Goal: Information Seeking & Learning: Learn about a topic

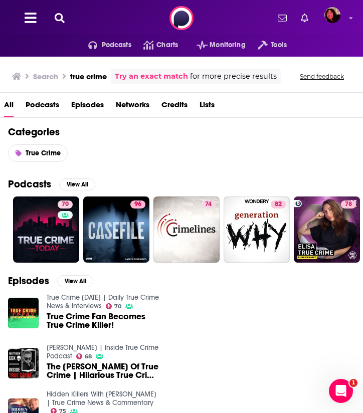
click at [60, 15] on icon at bounding box center [60, 18] width 10 height 10
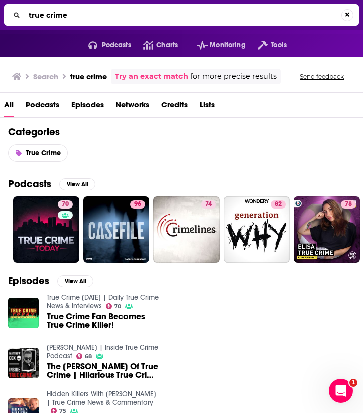
click at [60, 15] on input "true crime" at bounding box center [183, 15] width 317 height 16
type input "first degree"
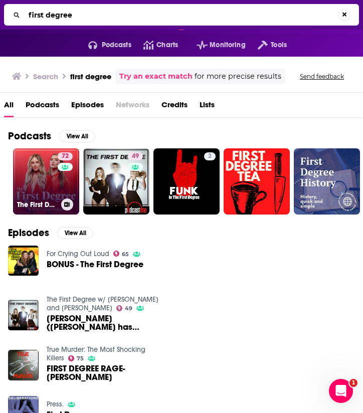
click at [56, 190] on link "72 The First Degree" at bounding box center [46, 181] width 66 height 66
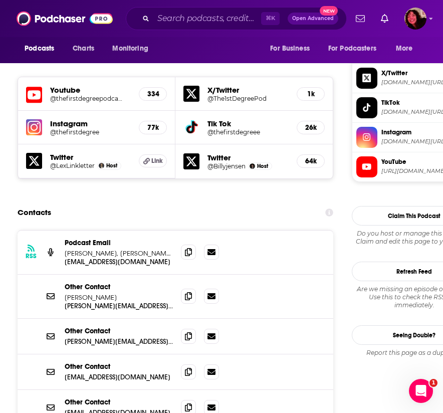
scroll to position [934, 0]
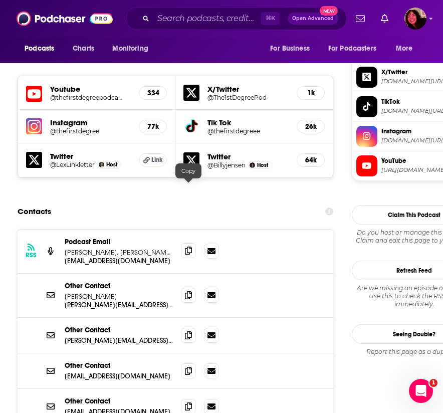
click at [187, 246] on icon at bounding box center [188, 250] width 7 height 8
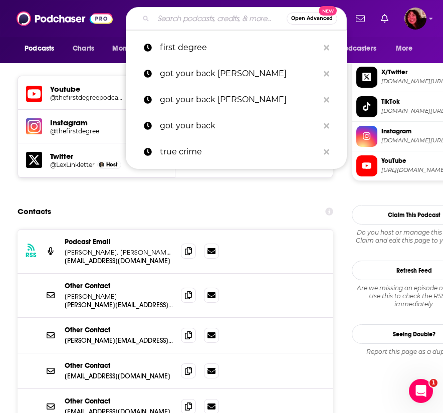
click at [192, 13] on input "Search podcasts, credits, & more..." at bounding box center [219, 19] width 133 height 16
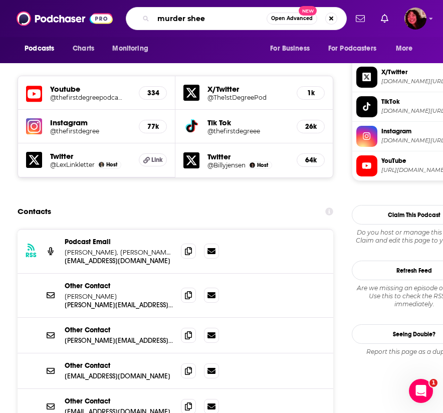
type input "murder sheet"
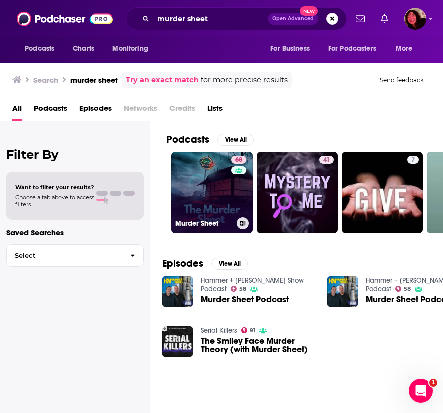
click at [209, 194] on link "68 Murder Sheet" at bounding box center [211, 192] width 81 height 81
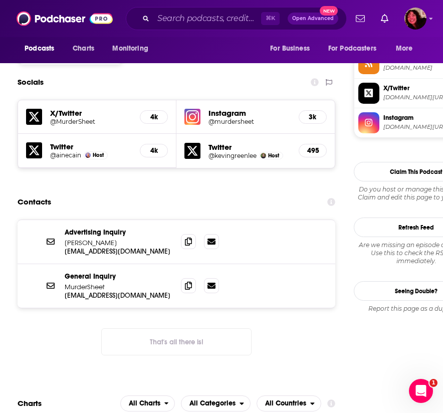
scroll to position [936, 0]
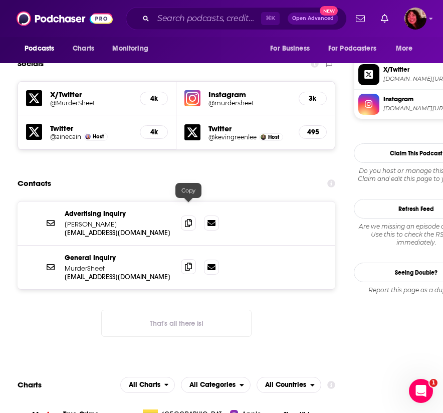
click at [184, 259] on span at bounding box center [188, 266] width 15 height 15
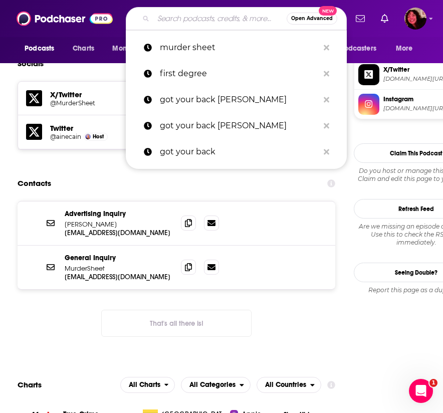
click at [188, 16] on input "Search podcasts, credits, & more..." at bounding box center [219, 19] width 133 height 16
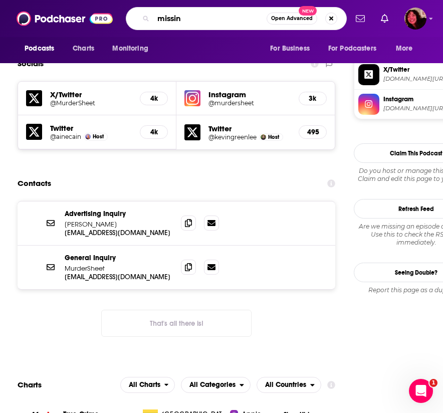
type input "missing"
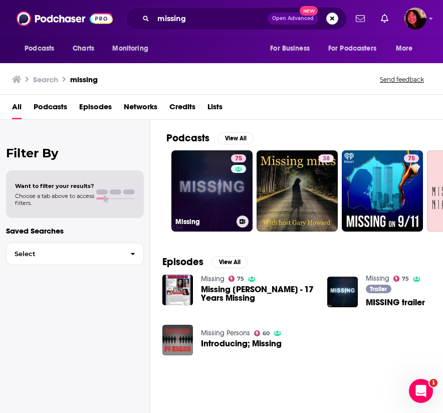
click at [208, 205] on link "75 Missing" at bounding box center [211, 190] width 81 height 81
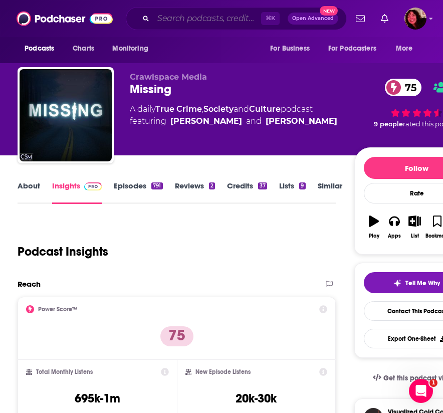
click at [184, 18] on input "Search podcasts, credits, & more..." at bounding box center [207, 19] width 108 height 16
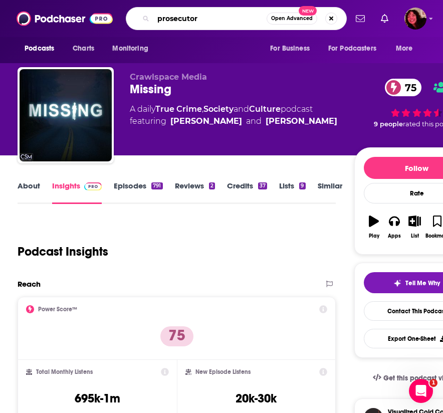
type input "prosecutors"
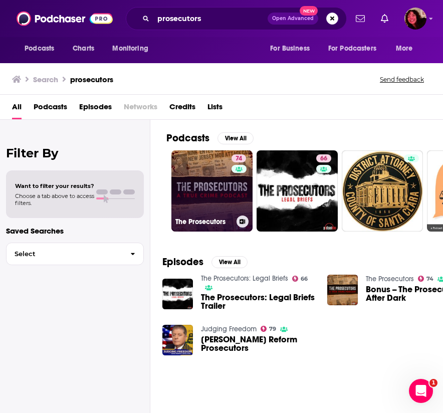
click at [212, 177] on link "74 The Prosecutors" at bounding box center [211, 190] width 81 height 81
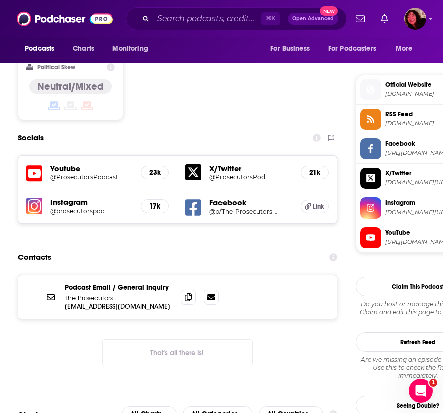
scroll to position [870, 0]
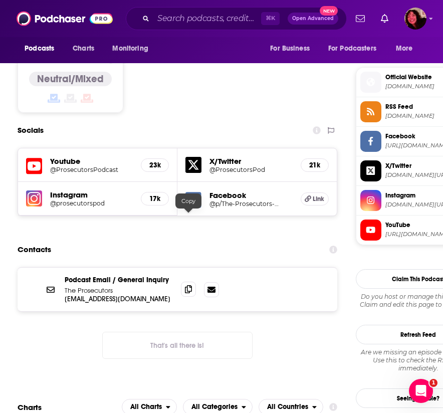
click at [187, 285] on icon at bounding box center [188, 289] width 7 height 8
click at [200, 15] on input "Search podcasts, credits, & more..." at bounding box center [207, 19] width 108 height 16
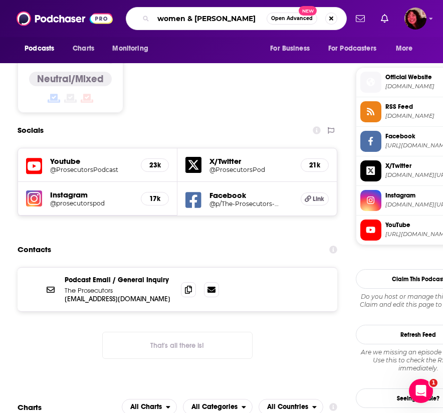
type input "women & crime"
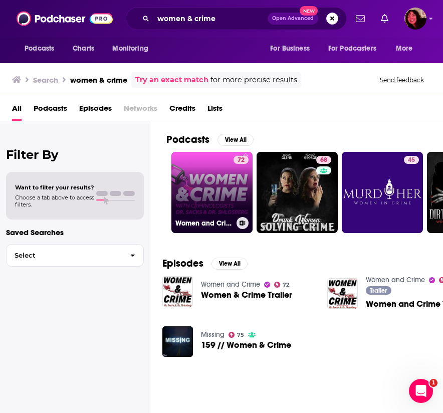
click at [215, 186] on link "72 Women and Crime" at bounding box center [211, 192] width 81 height 81
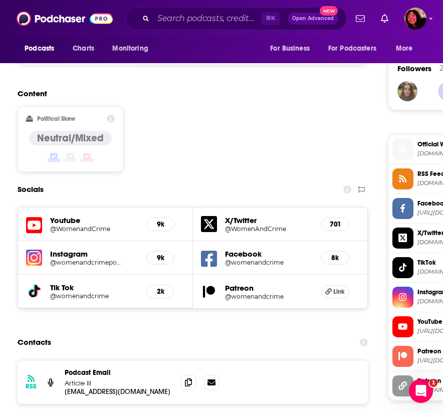
scroll to position [818, 0]
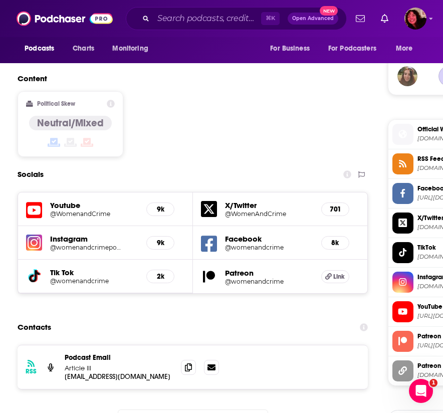
click at [70, 234] on h5 "Instagram" at bounding box center [94, 239] width 88 height 10
click at [40, 234] on img at bounding box center [34, 242] width 16 height 16
click at [191, 363] on icon at bounding box center [188, 367] width 7 height 8
click at [160, 19] on input "Search podcasts, credits, & more..." at bounding box center [207, 19] width 108 height 16
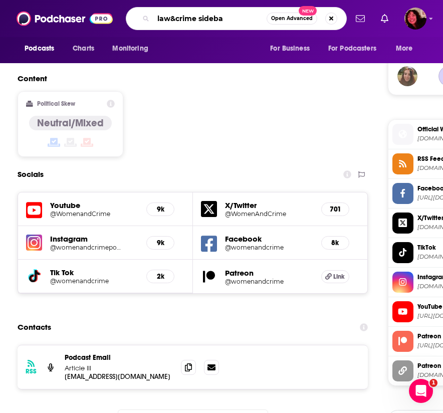
type input "law&crime sidebar"
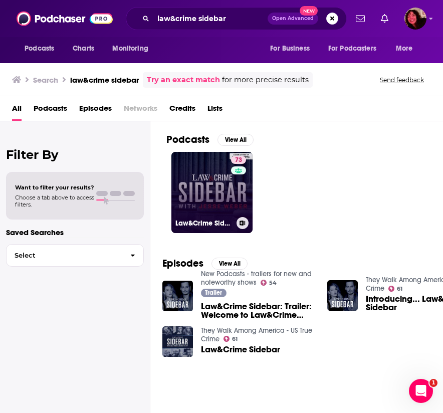
click at [205, 172] on link "73 Law&Crime Sidebar" at bounding box center [211, 192] width 81 height 81
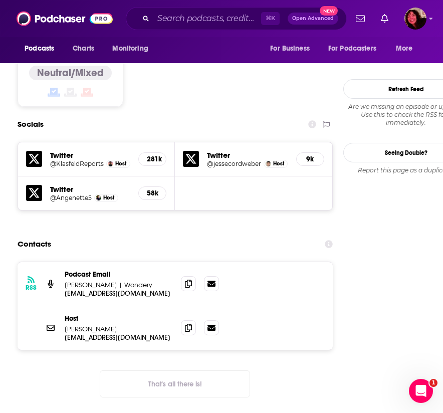
scroll to position [880, 0]
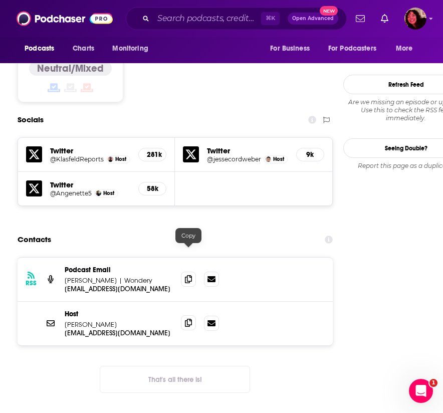
click at [188, 319] on icon at bounding box center [188, 323] width 7 height 8
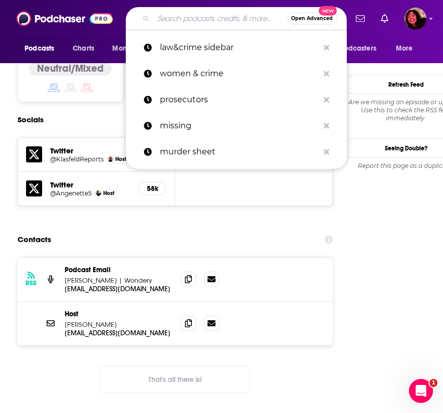
click at [183, 19] on input "Search podcasts, credits, & more..." at bounding box center [219, 19] width 133 height 16
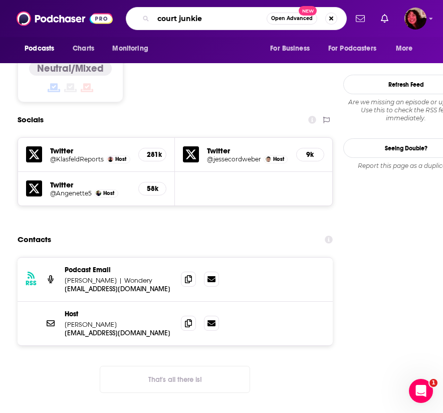
type input "court junkies"
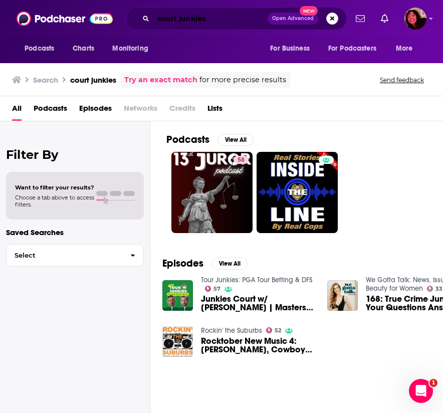
click at [223, 21] on input "court junkies" at bounding box center [210, 19] width 114 height 16
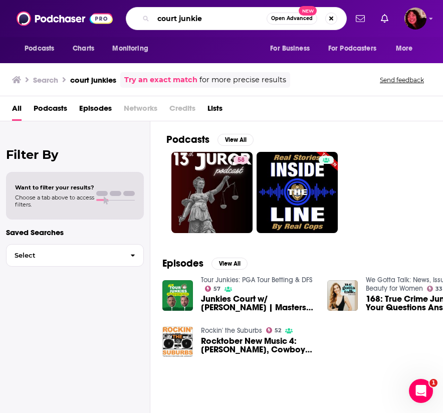
type input "court junkie"
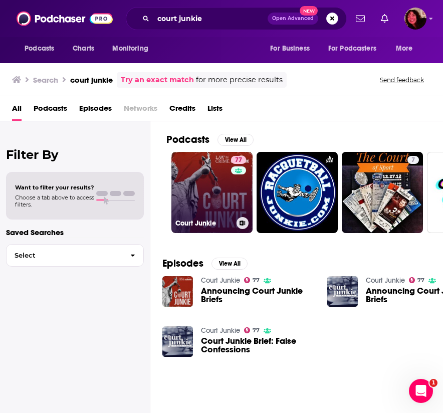
click at [208, 173] on link "77 Court Junkie" at bounding box center [211, 192] width 81 height 81
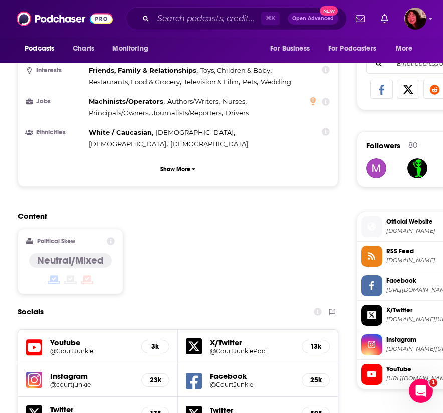
scroll to position [731, 0]
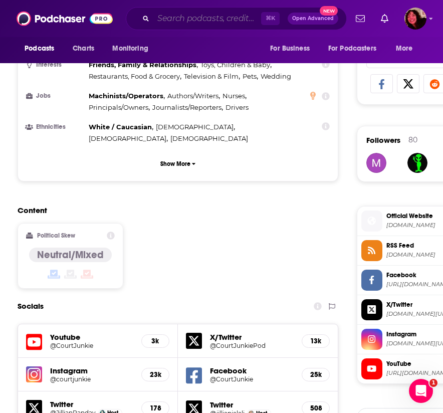
click at [201, 13] on input "Search podcasts, credits, & more..." at bounding box center [207, 19] width 108 height 16
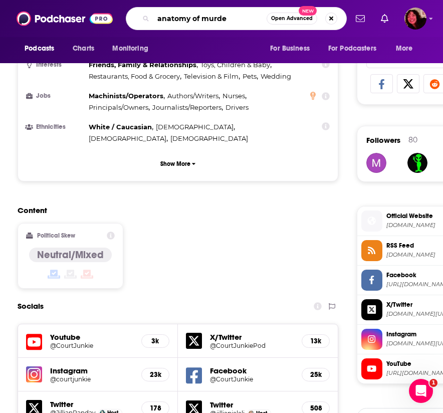
type input "anatomy of murder"
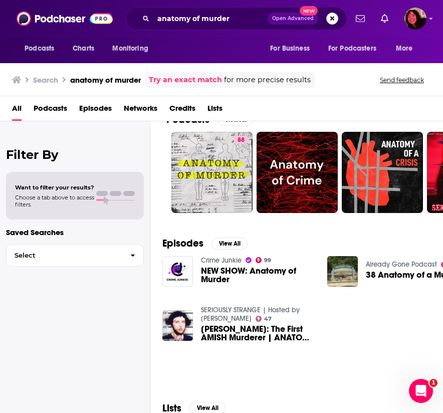
scroll to position [17, 0]
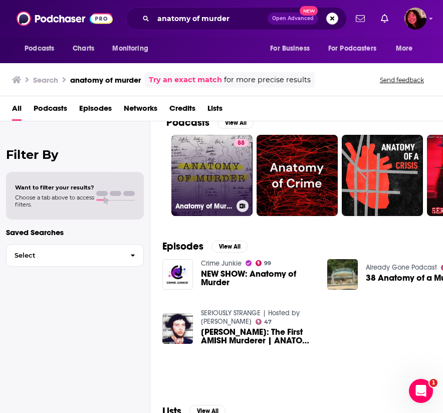
click at [206, 160] on link "88 Anatomy of Murder" at bounding box center [211, 175] width 81 height 81
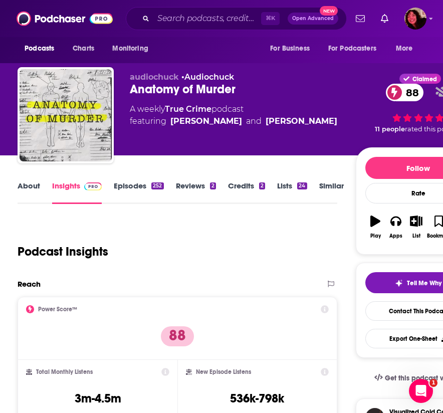
click at [34, 186] on link "About" at bounding box center [29, 192] width 23 height 23
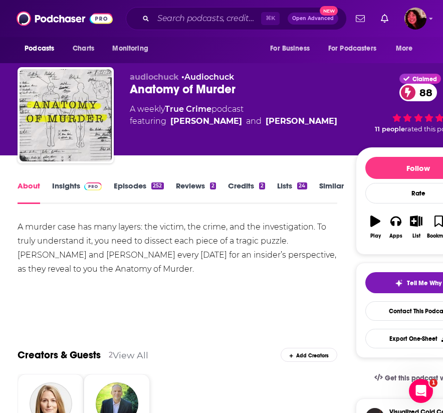
click at [83, 184] on span at bounding box center [91, 186] width 22 height 10
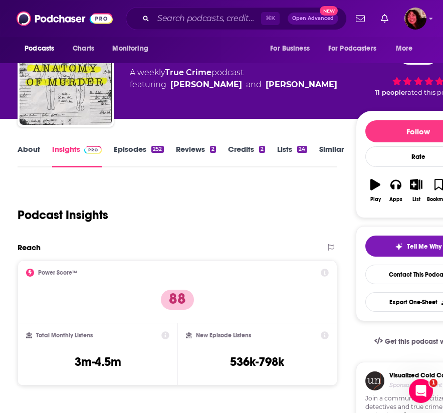
scroll to position [40, 0]
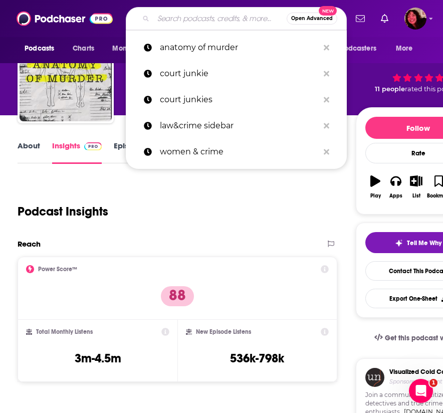
click at [173, 25] on input "Search podcasts, credits, & more..." at bounding box center [219, 19] width 133 height 16
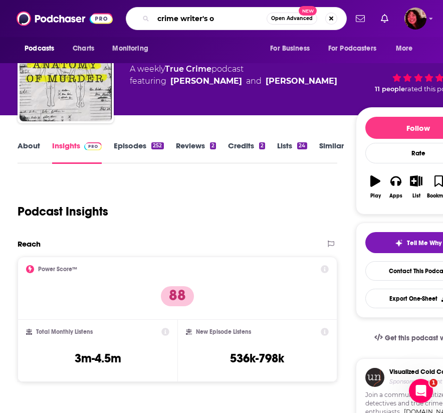
type input "crime writer's on"
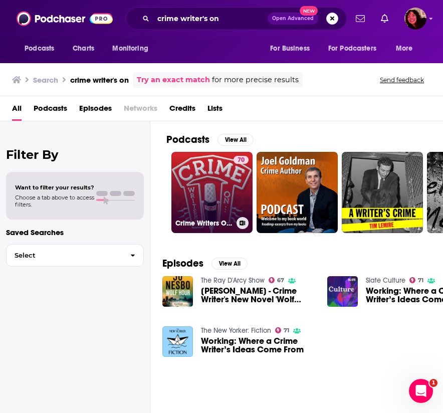
click at [226, 176] on link "70 Crime Writers On...True Crime Review" at bounding box center [211, 192] width 81 height 81
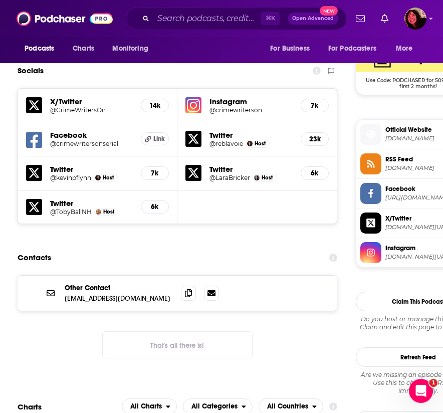
scroll to position [911, 0]
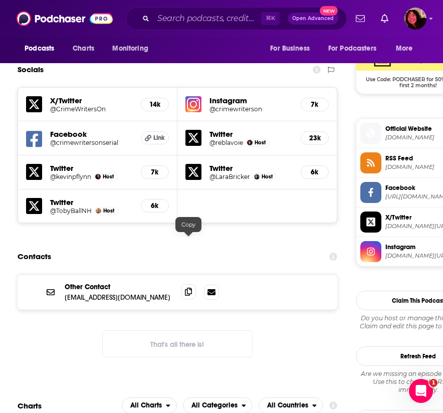
click at [190, 288] on icon at bounding box center [188, 292] width 7 height 8
click at [185, 21] on input "Search podcasts, credits, & more..." at bounding box center [207, 19] width 108 height 16
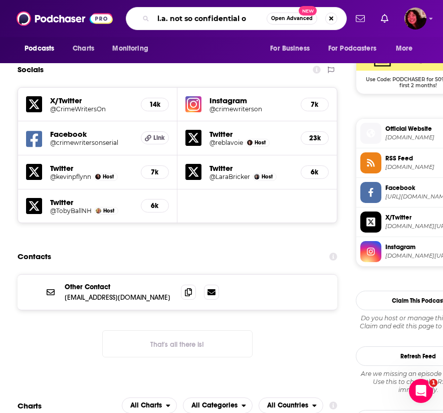
type input "l.a. not so confidential on"
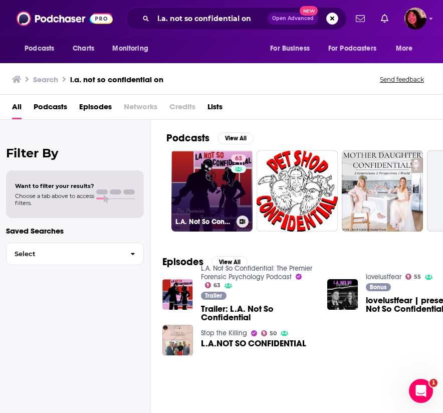
click at [206, 190] on link "63 L.A. Not So Confidential: The Premier Forensic Psychology Podcast" at bounding box center [211, 190] width 81 height 81
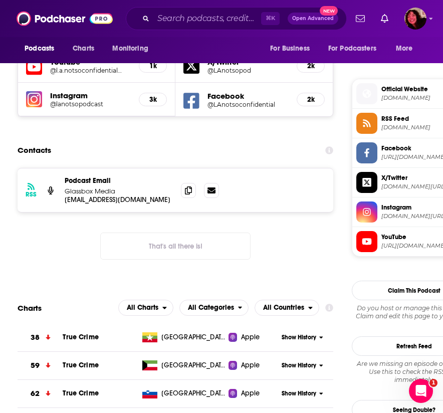
scroll to position [964, 0]
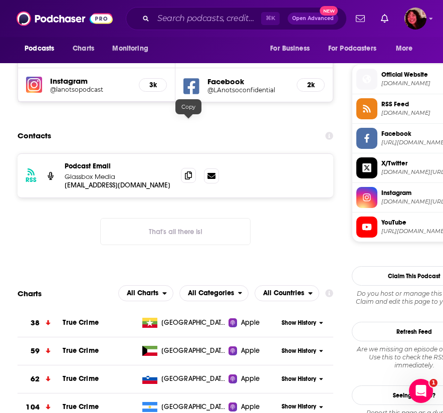
click at [186, 171] on icon at bounding box center [188, 175] width 7 height 8
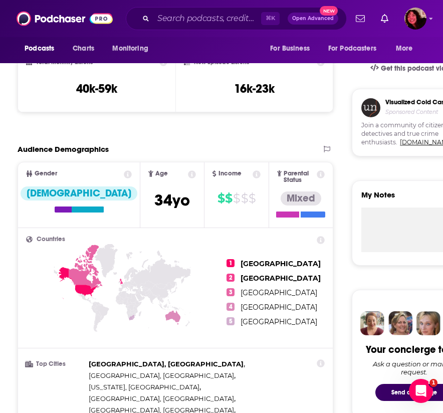
scroll to position [70, 0]
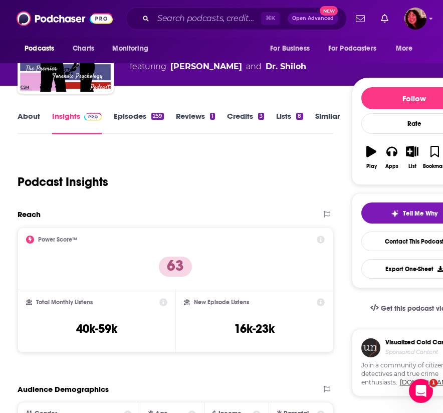
click at [29, 115] on link "About" at bounding box center [29, 122] width 23 height 23
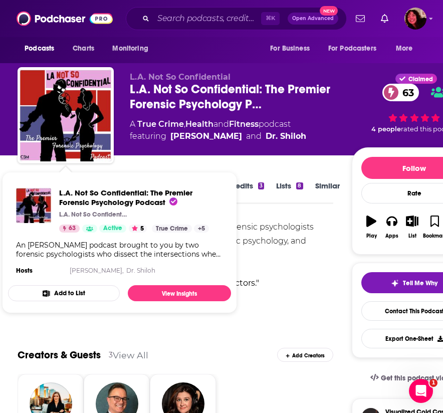
click at [267, 240] on div "An L.A. based podcast brought to you by two forensic psychologists who dissect …" at bounding box center [176, 283] width 316 height 126
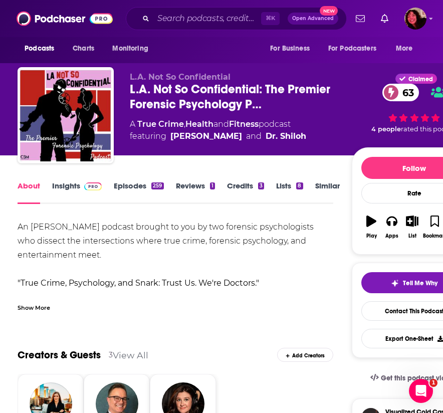
click at [64, 186] on link "Insights" at bounding box center [77, 192] width 50 height 23
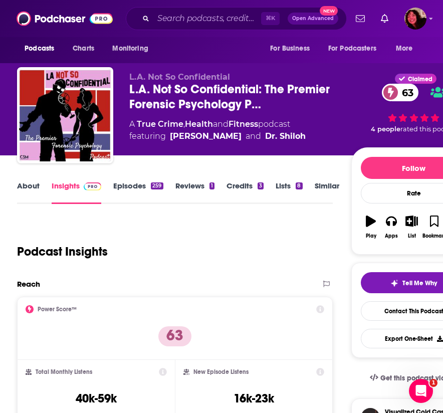
scroll to position [0, 1]
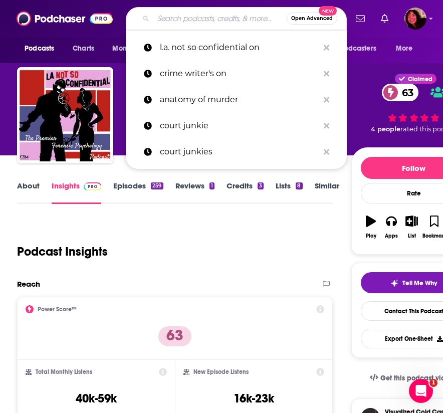
click at [190, 18] on input "Search podcasts, credits, & more..." at bounding box center [219, 19] width 133 height 16
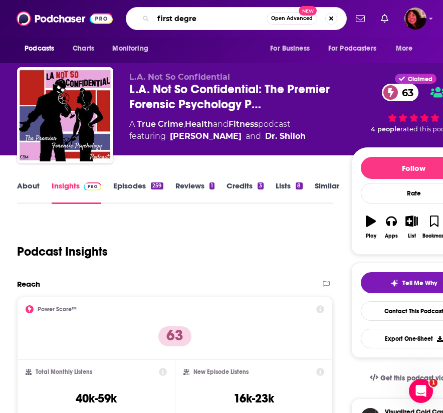
type input "first degree"
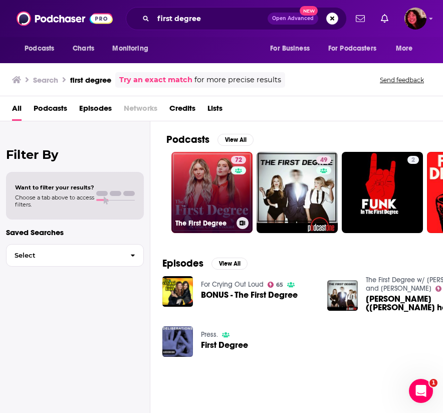
click at [207, 182] on link "72 The First Degree" at bounding box center [211, 192] width 81 height 81
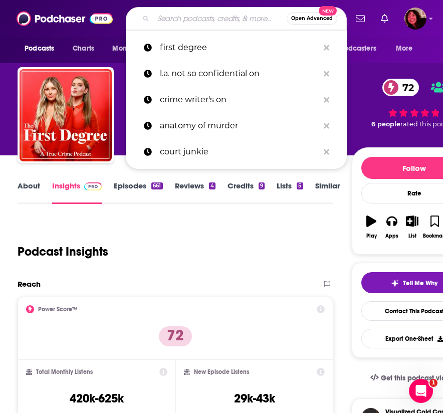
click at [204, 11] on input "Search podcasts, credits, & more..." at bounding box center [219, 19] width 133 height 16
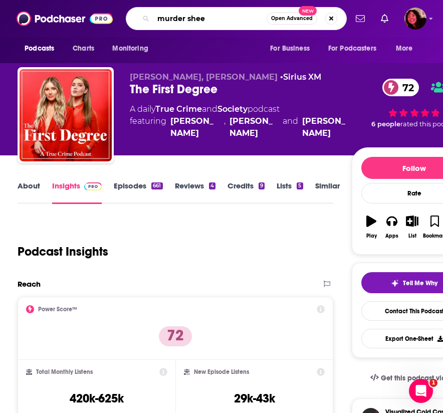
type input "murder sheet"
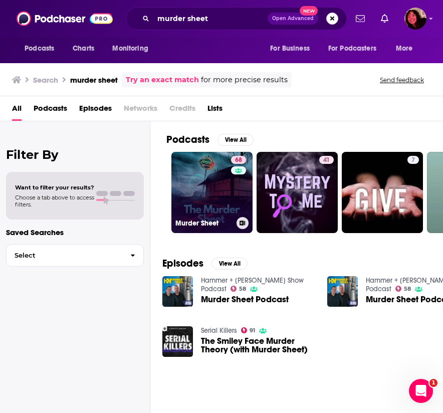
click at [220, 213] on link "68 Murder Sheet" at bounding box center [211, 192] width 81 height 81
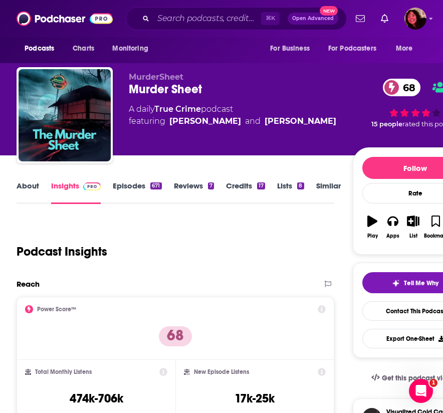
scroll to position [0, 1]
click at [187, 16] on input "Search podcasts, credits, & more..." at bounding box center [207, 19] width 108 height 16
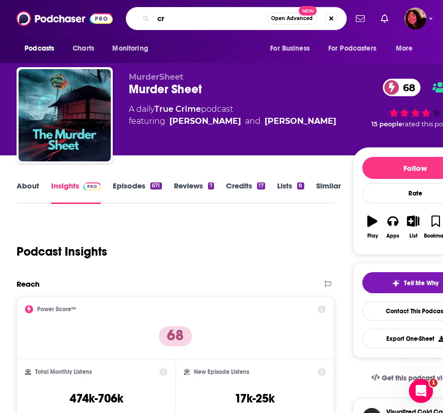
type input "c"
type input "prosecutors"
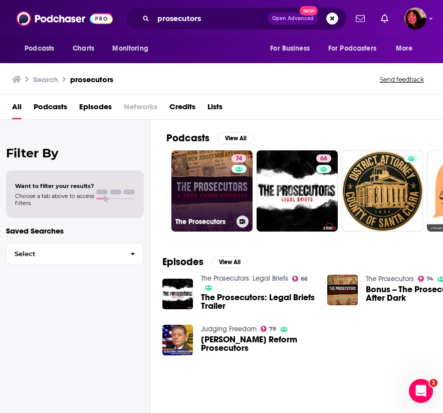
click at [207, 189] on link "74 The Prosecutors" at bounding box center [211, 190] width 81 height 81
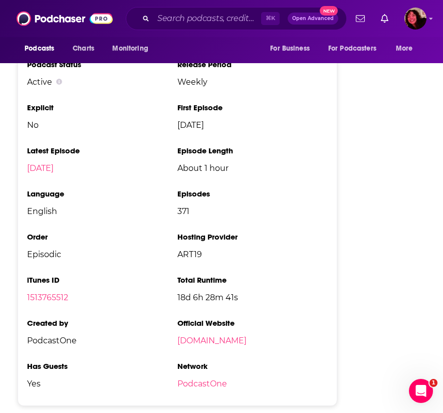
scroll to position [1838, 0]
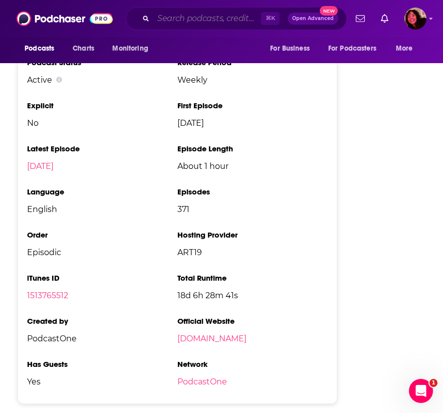
click at [186, 26] on input "Search podcasts, credits, & more..." at bounding box center [207, 19] width 108 height 16
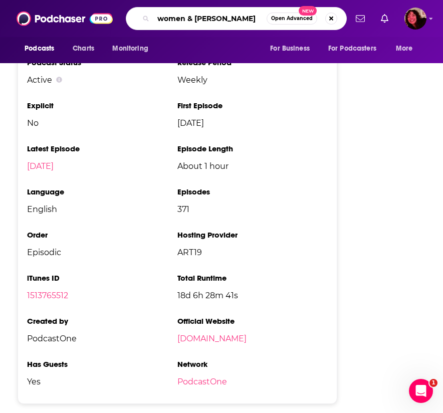
type input "women & crime"
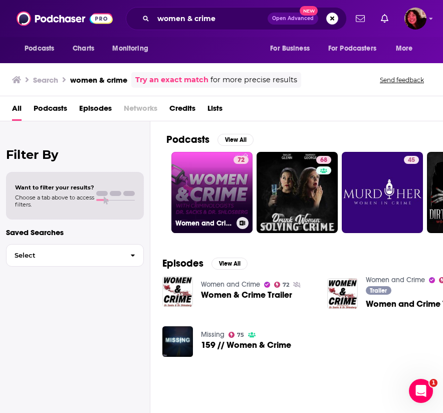
click at [210, 206] on link "72 Women and Crime" at bounding box center [211, 192] width 81 height 81
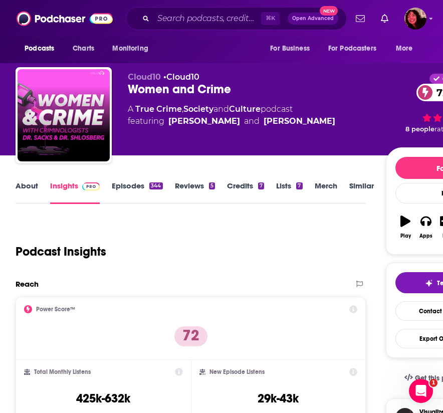
scroll to position [0, 2]
click at [31, 183] on link "About" at bounding box center [27, 192] width 23 height 23
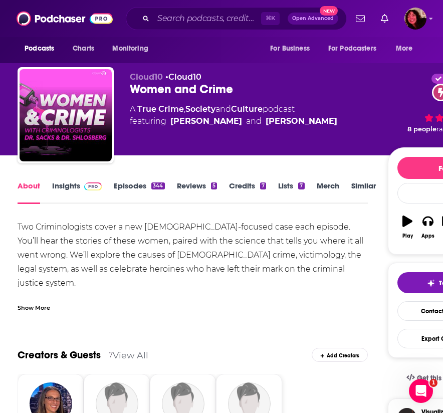
click at [138, 185] on link "Episodes 344" at bounding box center [139, 192] width 51 height 23
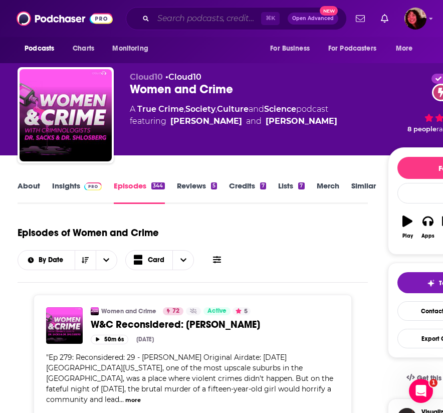
click at [195, 16] on input "Search podcasts, credits, & more..." at bounding box center [207, 19] width 108 height 16
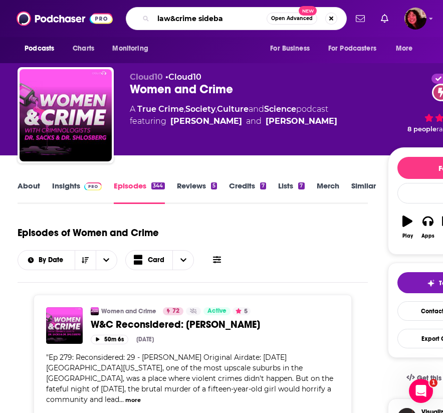
type input "law&crime sidebar"
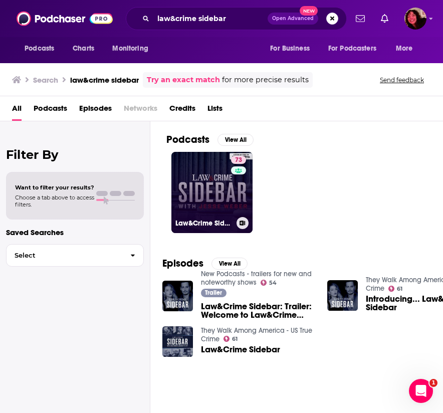
click at [206, 172] on link "73 Law&Crime Sidebar" at bounding box center [211, 192] width 81 height 81
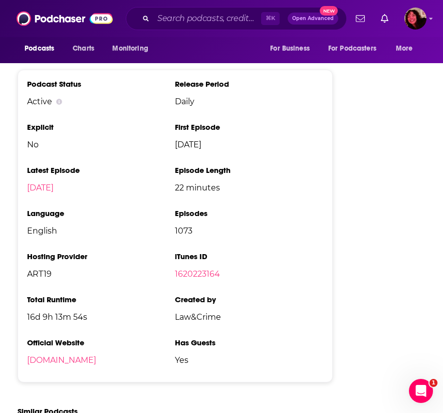
scroll to position [1873, 0]
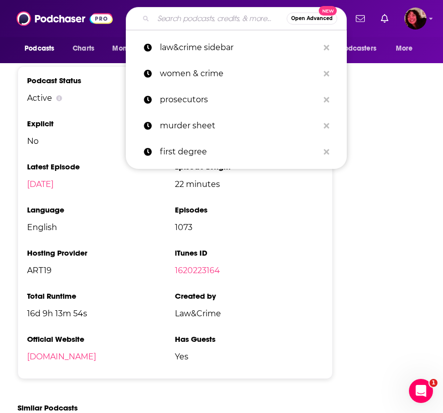
click at [185, 23] on input "Search podcasts, credits, & more..." at bounding box center [219, 19] width 133 height 16
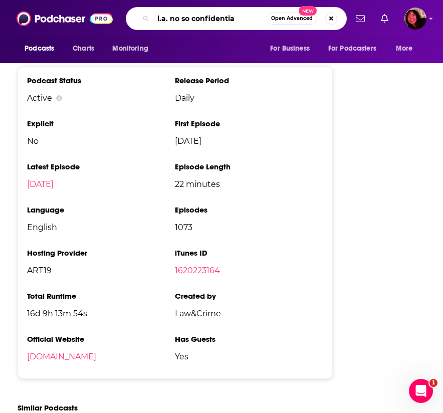
type input "l.a. no so confidential"
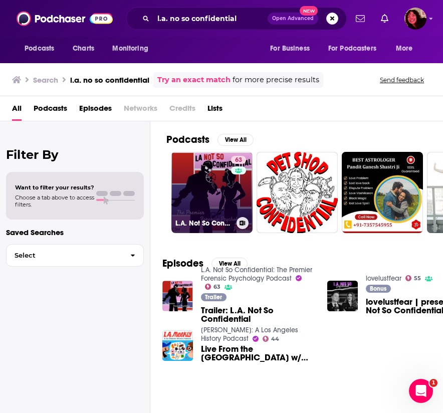
click at [212, 208] on link "63 L.A. Not So Confidential: The Premier Forensic Psychology Podcast" at bounding box center [211, 192] width 81 height 81
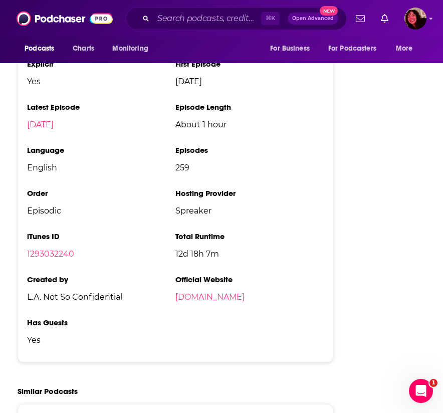
scroll to position [1886, 0]
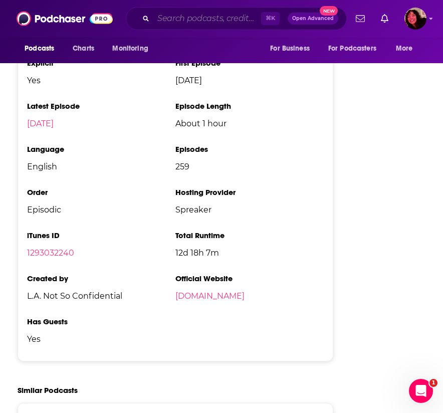
click at [185, 18] on input "Search podcasts, credits, & more..." at bounding box center [207, 19] width 108 height 16
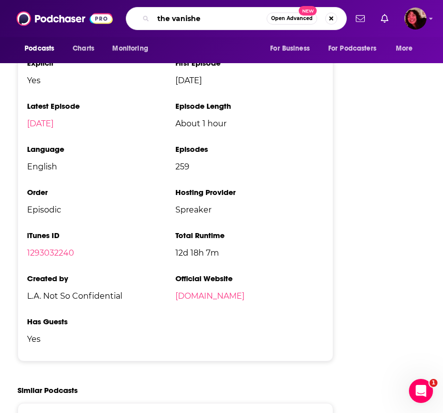
type input "the vanished"
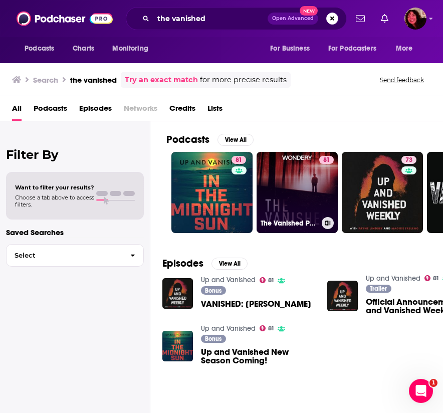
click at [291, 181] on link "81 The Vanished Podcast" at bounding box center [296, 192] width 81 height 81
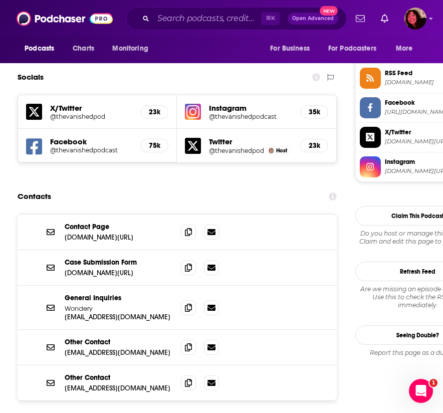
scroll to position [909, 0]
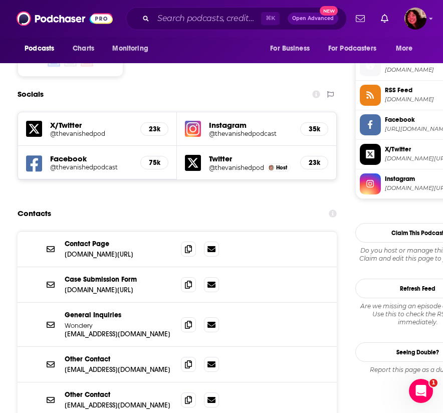
scroll to position [879, 0]
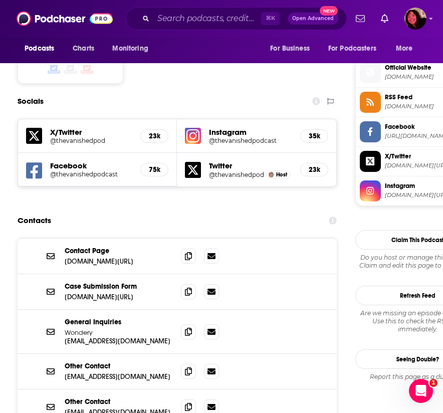
click at [238, 211] on div "Contacts" at bounding box center [177, 220] width 319 height 19
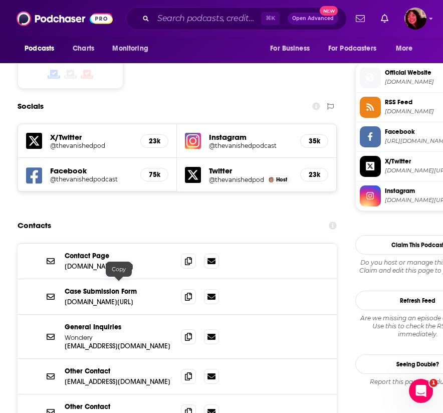
scroll to position [876, 1]
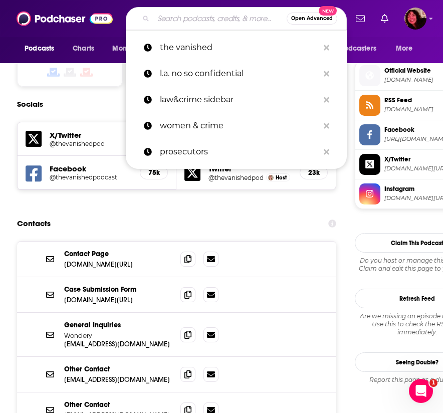
click at [198, 17] on input "Search podcasts, credits, & more..." at bounding box center [219, 19] width 133 height 16
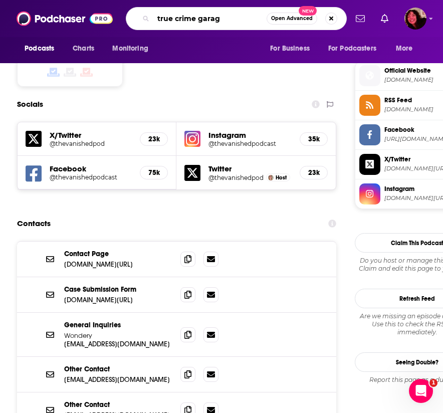
type input "true crime garage"
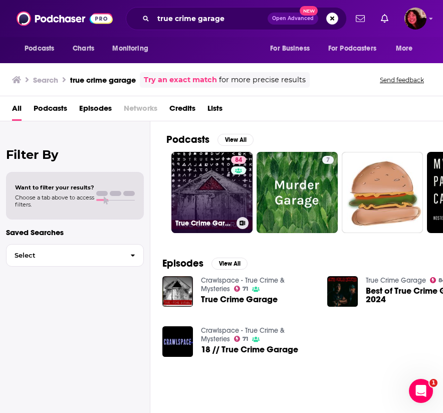
click at [207, 214] on link "84 True Crime Garage" at bounding box center [211, 192] width 81 height 81
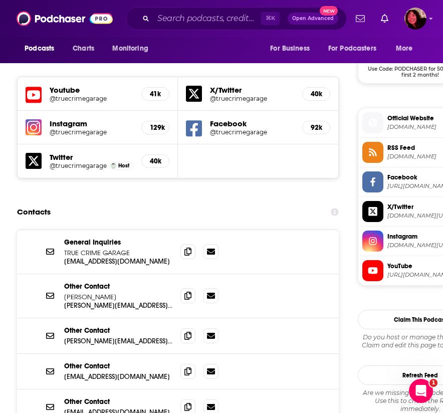
scroll to position [923, 1]
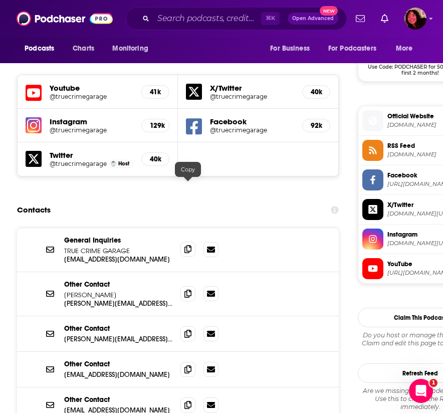
click at [189, 245] on icon at bounding box center [187, 249] width 7 height 8
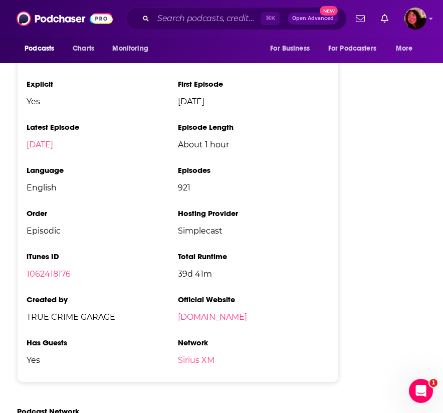
scroll to position [2040, 1]
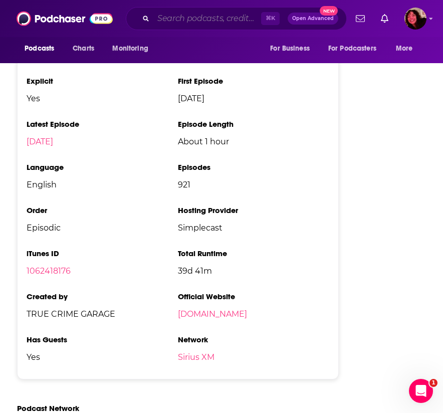
click at [183, 24] on input "Search podcasts, credits, & more..." at bounding box center [207, 19] width 108 height 16
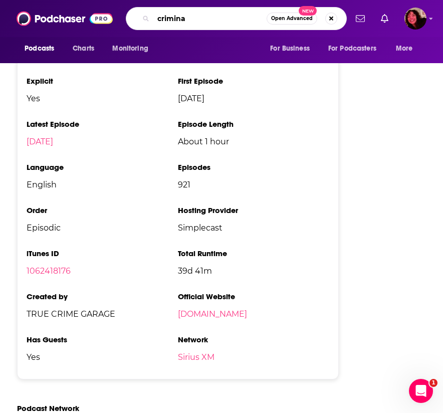
type input "criminal"
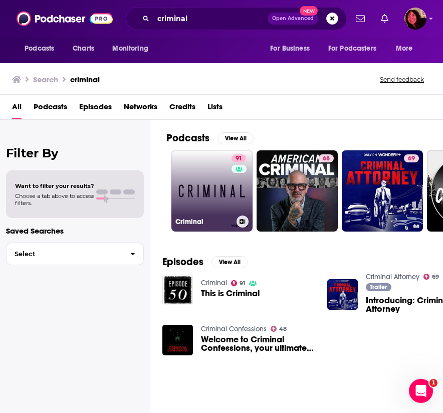
click at [197, 206] on link "91 Criminal" at bounding box center [211, 190] width 81 height 81
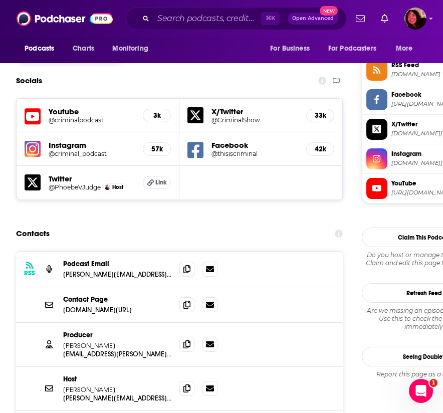
scroll to position [929, 2]
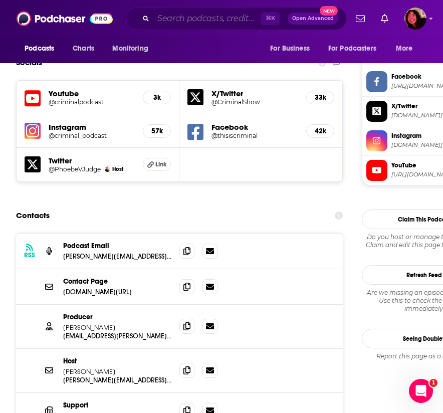
click at [177, 13] on input "Search podcasts, credits, & more..." at bounding box center [207, 19] width 108 height 16
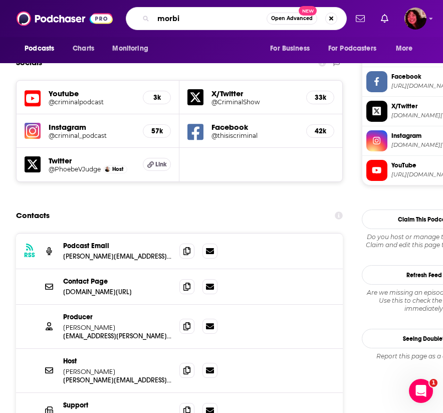
type input "morbid"
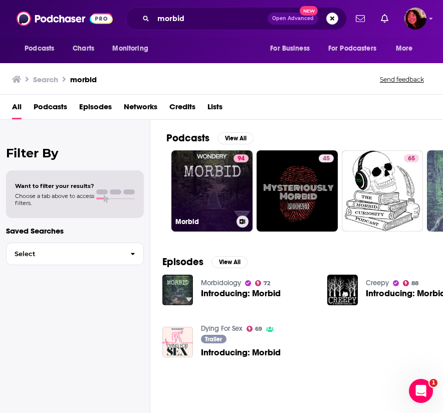
click at [214, 206] on link "94 Morbid" at bounding box center [211, 190] width 81 height 81
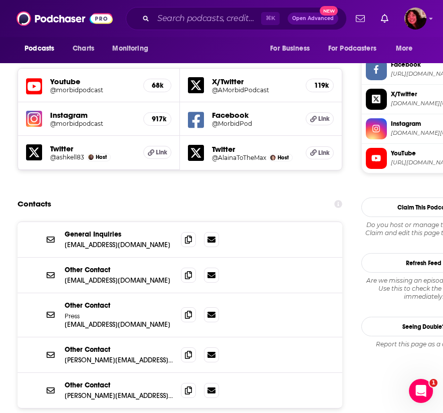
scroll to position [928, 0]
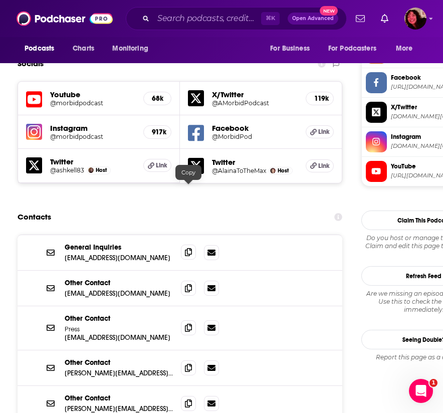
click at [187, 248] on icon at bounding box center [188, 252] width 7 height 8
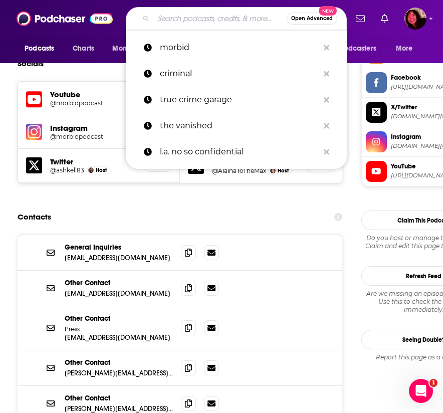
click at [196, 19] on input "Search podcasts, credits, & more..." at bounding box center [219, 19] width 133 height 16
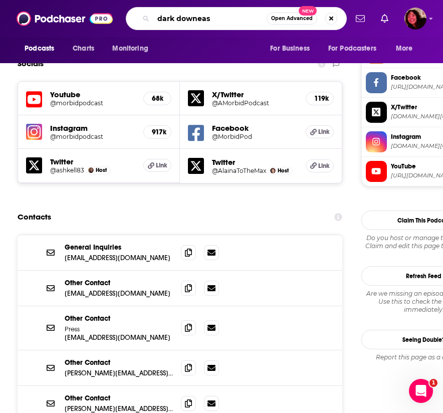
type input "dark downeast"
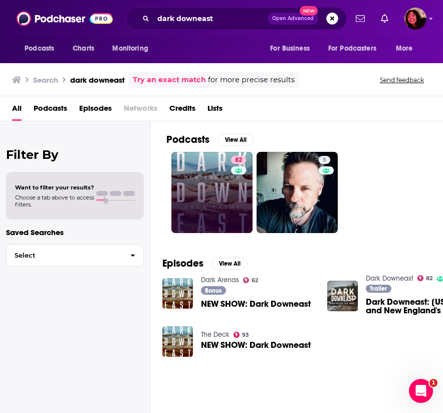
click at [220, 179] on link "82" at bounding box center [211, 192] width 81 height 81
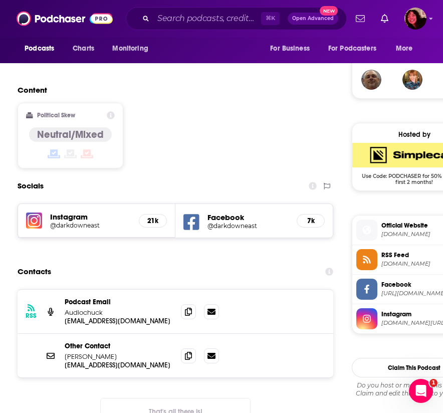
scroll to position [823, 0]
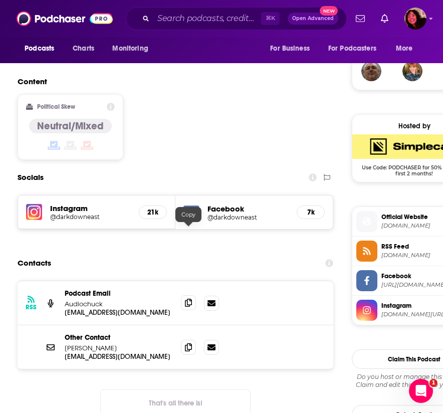
click at [185, 295] on span at bounding box center [188, 302] width 15 height 15
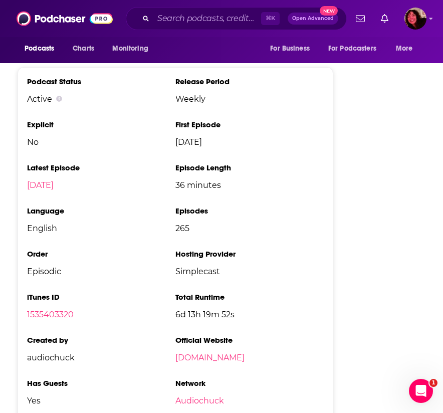
scroll to position [1839, 0]
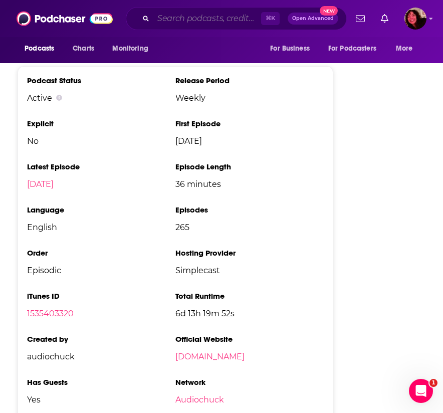
click at [194, 18] on input "Search podcasts, credits, & more..." at bounding box center [207, 19] width 108 height 16
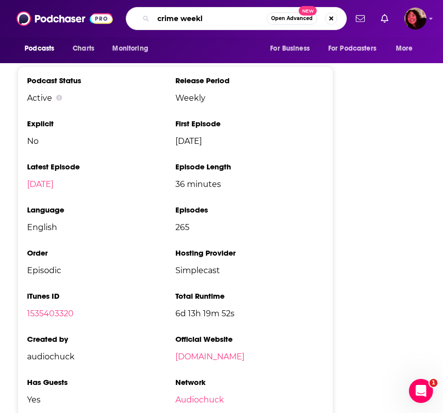
type input "crime weekly"
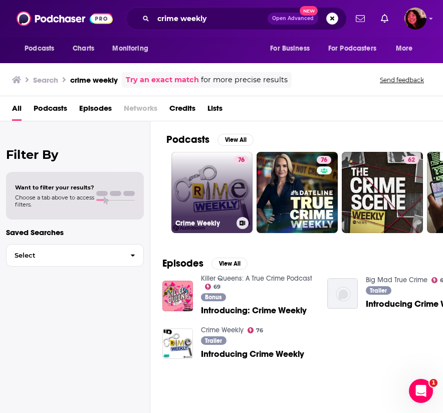
click at [218, 175] on link "76 Crime Weekly" at bounding box center [211, 192] width 81 height 81
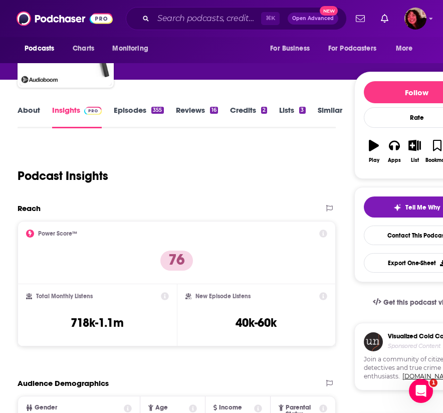
scroll to position [168, 0]
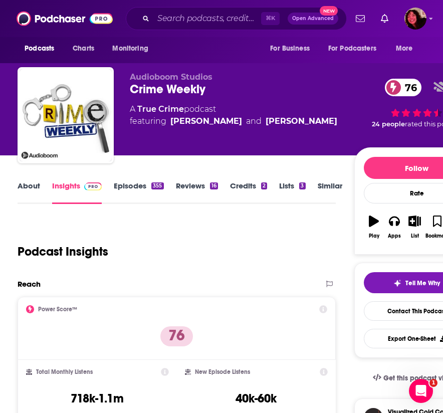
click at [31, 186] on link "About" at bounding box center [29, 192] width 23 height 23
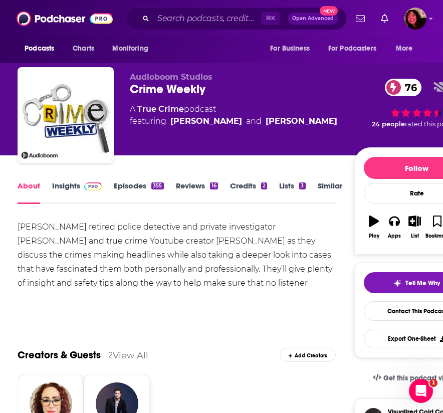
click at [78, 185] on link "Insights" at bounding box center [77, 192] width 50 height 23
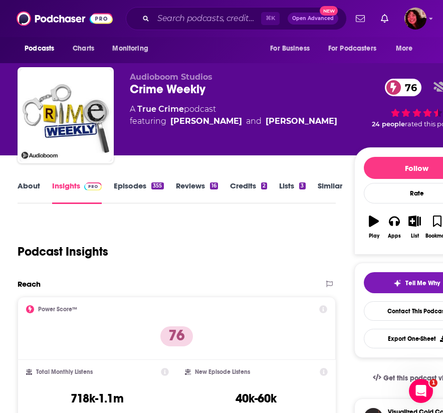
click at [33, 185] on link "About" at bounding box center [29, 192] width 23 height 23
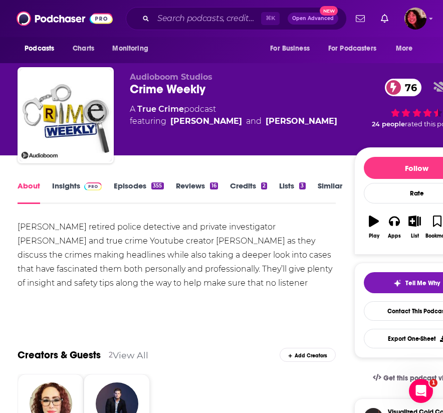
click at [74, 187] on link "Insights" at bounding box center [77, 192] width 50 height 23
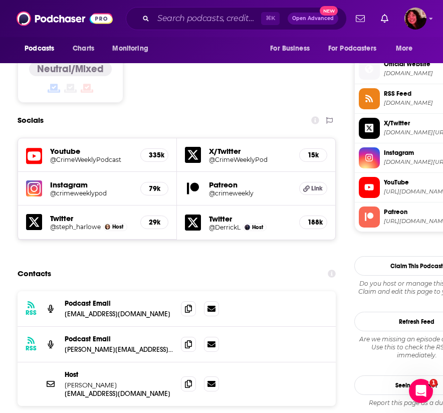
scroll to position [889, 0]
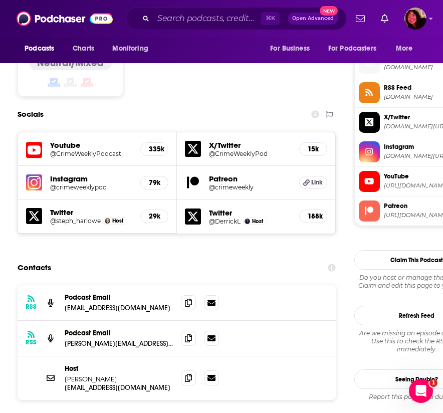
click at [160, 258] on div "Contacts" at bounding box center [177, 267] width 318 height 19
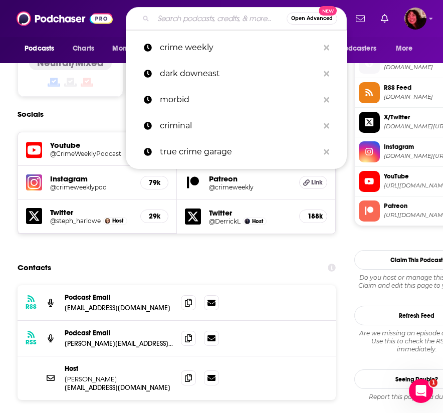
click at [170, 16] on input "Search podcasts, credits, & more..." at bounding box center [219, 19] width 133 height 16
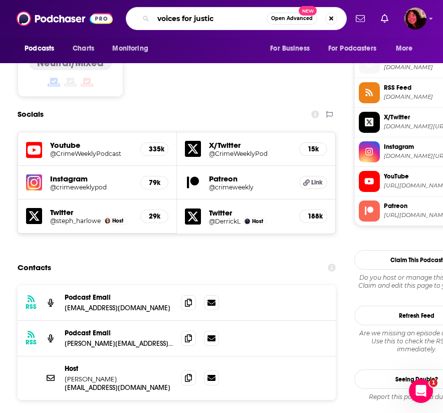
type input "voices for justice"
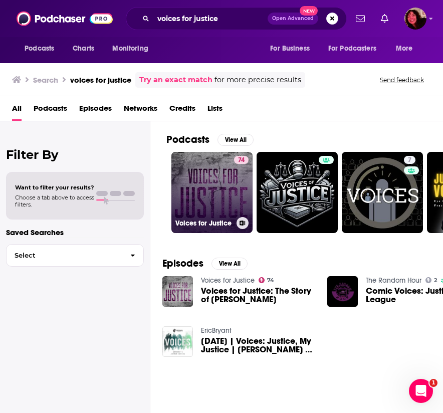
click at [219, 173] on link "74 Voices for Justice" at bounding box center [211, 192] width 81 height 81
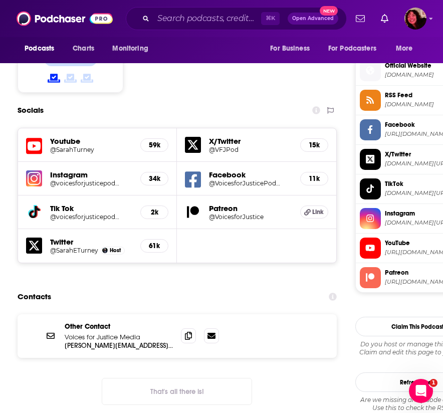
scroll to position [880, 0]
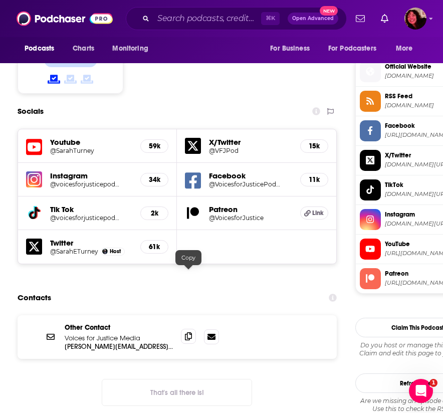
click at [188, 332] on icon at bounding box center [188, 336] width 7 height 8
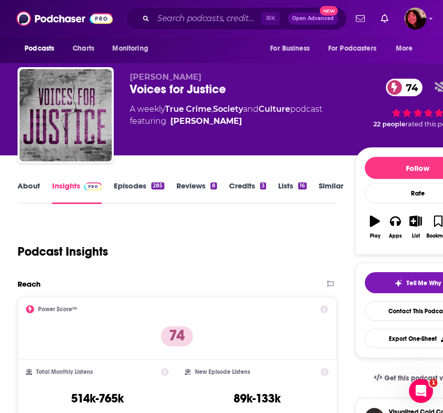
scroll to position [0, 0]
click at [143, 186] on link "Episodes 285" at bounding box center [139, 192] width 50 height 23
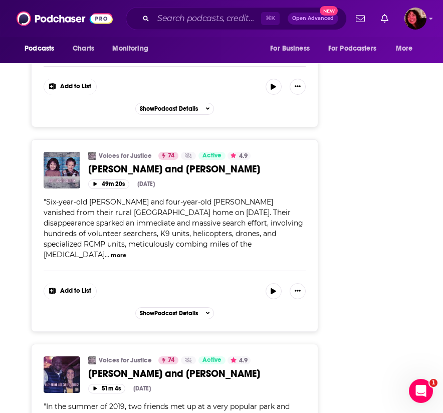
scroll to position [3108, 3]
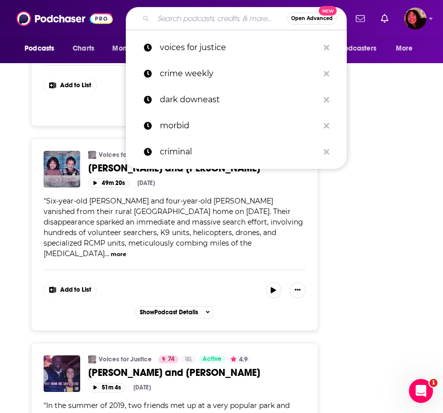
click at [191, 23] on input "Search podcasts, credits, & more..." at bounding box center [219, 19] width 133 height 16
paste input "FBI Retired Case File Review"
type input "FBI Retired Case File Review"
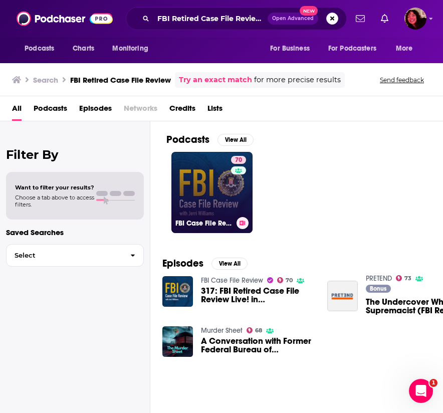
click at [212, 189] on link "70 FBI Case File Review" at bounding box center [211, 192] width 81 height 81
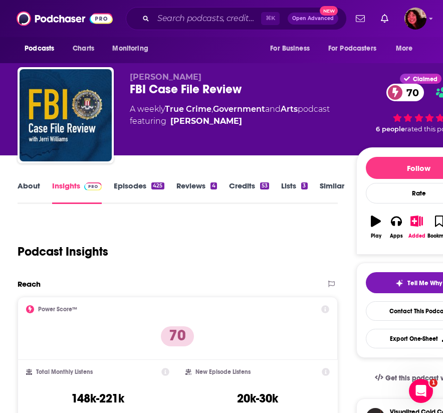
click at [240, 240] on div "Podcast Insights" at bounding box center [174, 245] width 312 height 51
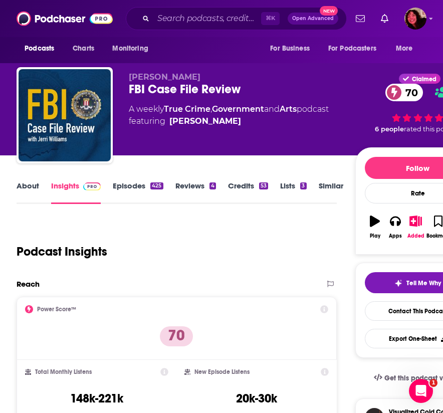
scroll to position [0, 1]
click at [209, 88] on div "FBI Case File Review 70" at bounding box center [242, 89] width 226 height 15
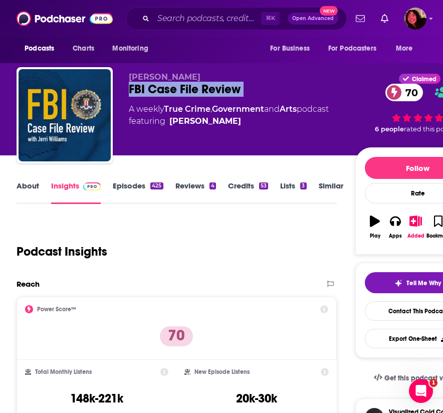
click at [209, 88] on div "FBI Case File Review 70" at bounding box center [242, 89] width 226 height 15
copy div "FBI Case File Review 70"
click at [30, 189] on link "About" at bounding box center [28, 192] width 23 height 23
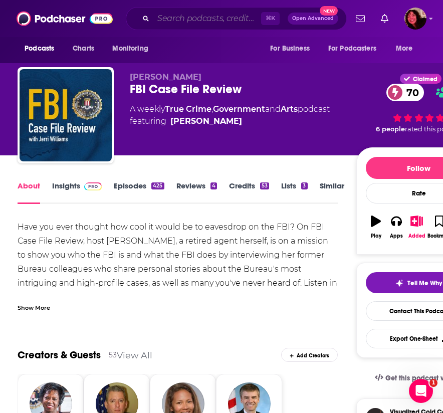
click at [195, 19] on input "Search podcasts, credits, & more..." at bounding box center [207, 19] width 108 height 16
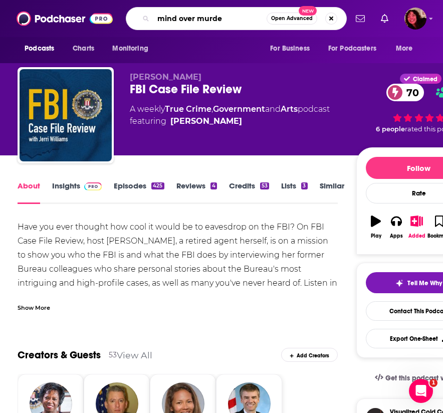
type input "mind over murder"
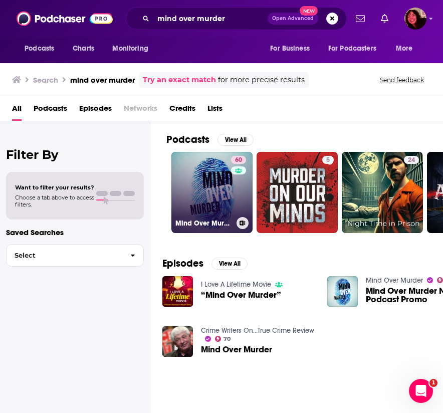
click at [205, 188] on link "60 Mind Over Murder" at bounding box center [211, 192] width 81 height 81
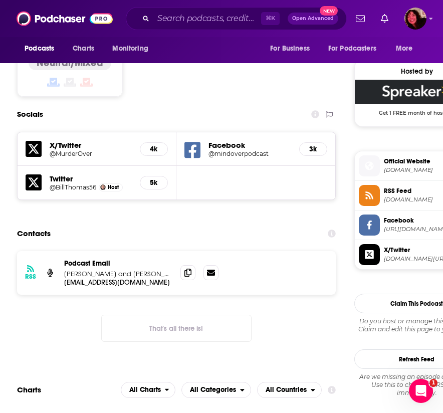
scroll to position [880, 1]
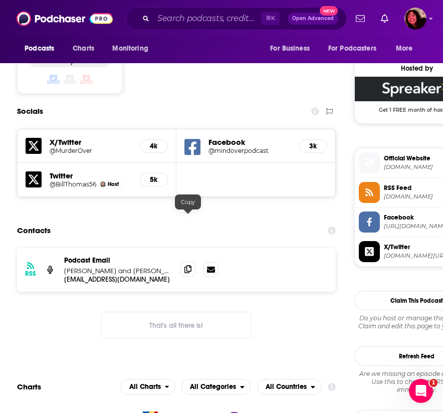
click at [186, 265] on icon at bounding box center [187, 269] width 7 height 8
click at [228, 21] on input "Search podcasts, credits, & more..." at bounding box center [207, 19] width 108 height 16
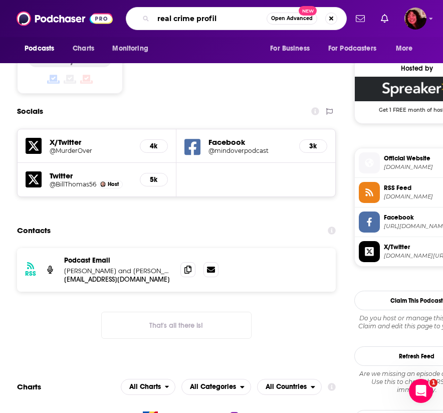
type input "real crime profile"
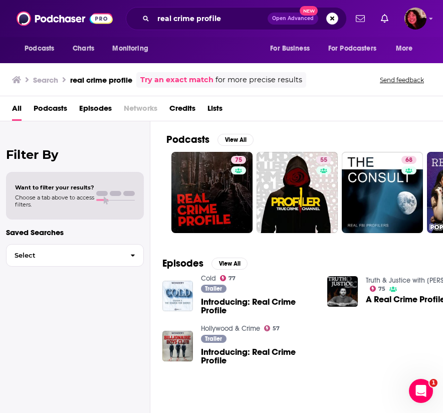
click at [162, 237] on div "Podcasts View All 75 55 68 52 53 47 + 51 Episodes View All Cold 77 Trailer Intr…" at bounding box center [296, 268] width 293 height 295
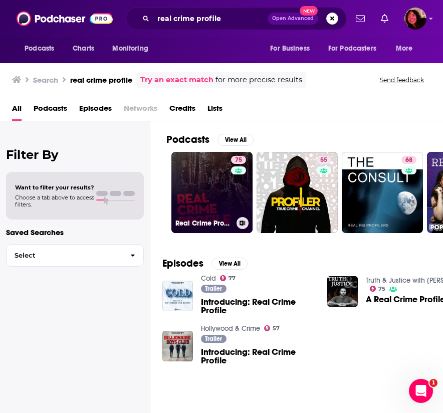
click at [211, 195] on link "75 Real Crime Profile" at bounding box center [211, 192] width 81 height 81
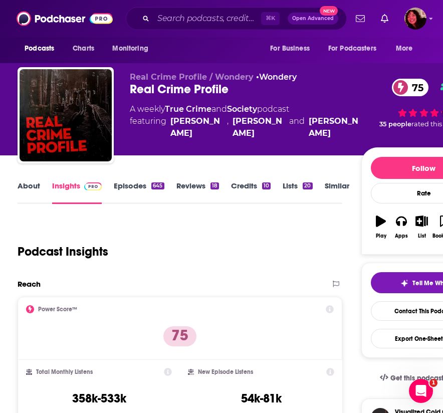
click at [29, 184] on link "About" at bounding box center [29, 192] width 23 height 23
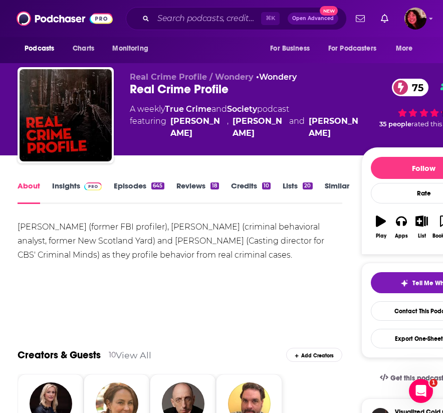
click at [72, 185] on link "Insights" at bounding box center [77, 192] width 50 height 23
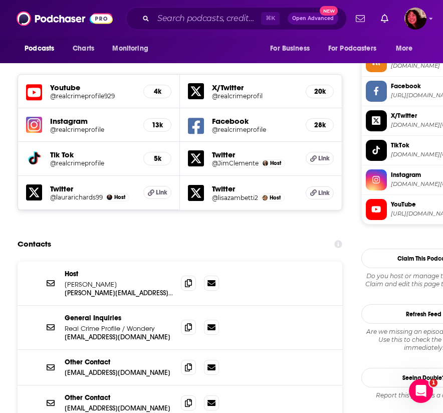
scroll to position [949, 0]
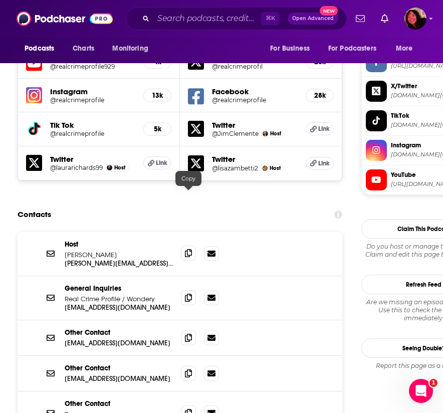
click at [194, 245] on span at bounding box center [188, 252] width 15 height 15
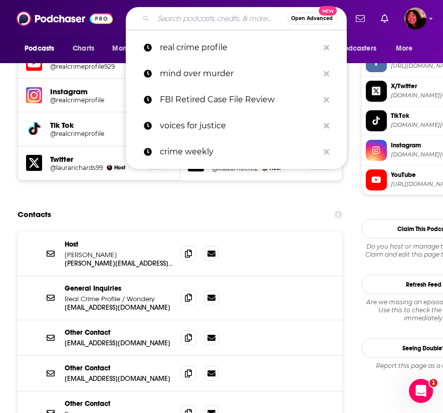
click at [195, 15] on input "Search podcasts, credits, & more..." at bounding box center [219, 19] width 133 height 16
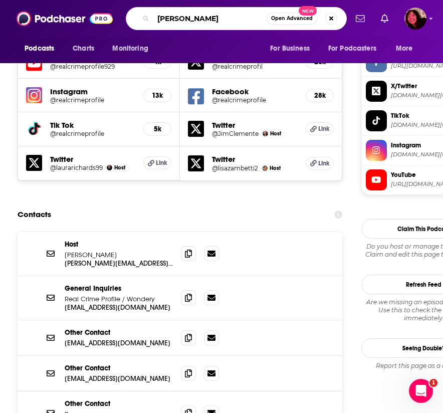
type input "[PERSON_NAME]"
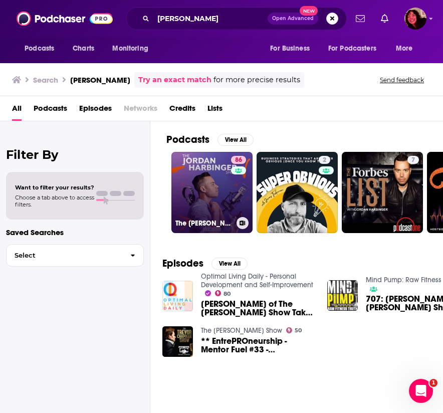
click at [201, 203] on link "86 The [PERSON_NAME] Show" at bounding box center [211, 192] width 81 height 81
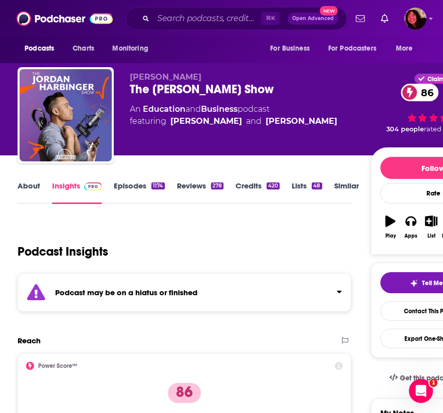
scroll to position [-1, 0]
click at [134, 184] on link "Episodes 1174" at bounding box center [139, 192] width 51 height 23
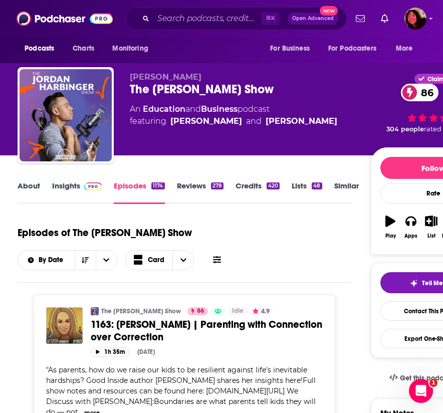
click at [31, 186] on link "About" at bounding box center [29, 192] width 23 height 23
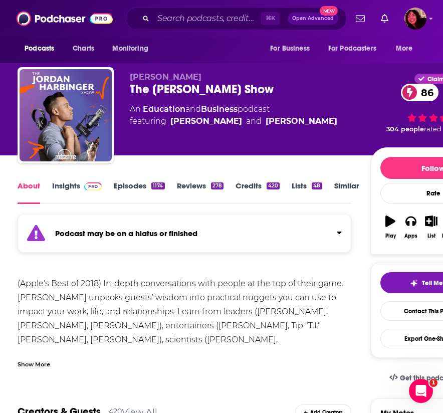
click at [71, 188] on link "Insights" at bounding box center [77, 192] width 50 height 23
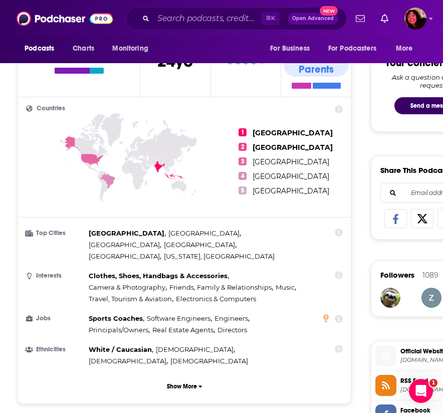
scroll to position [520, 0]
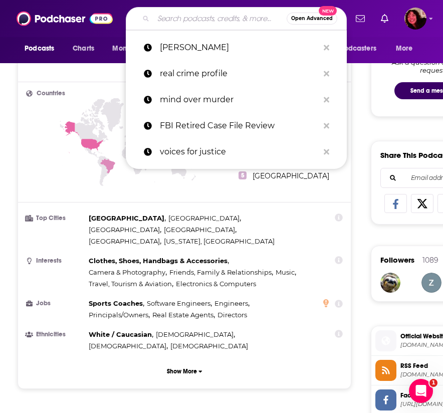
click at [180, 12] on input "Search podcasts, credits, & more..." at bounding box center [219, 19] width 133 height 16
paste input "Have A Seat with [PERSON_NAME]"
type input "Have A Seat with [PERSON_NAME]"
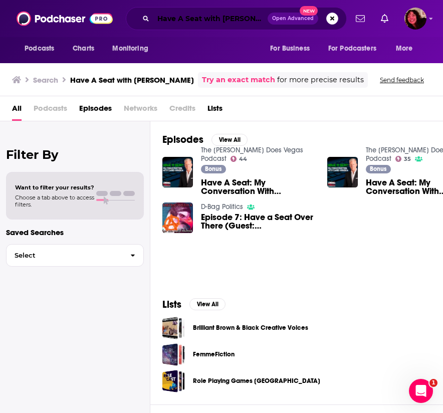
click at [210, 16] on input "Have A Seat with [PERSON_NAME]" at bounding box center [210, 19] width 114 height 16
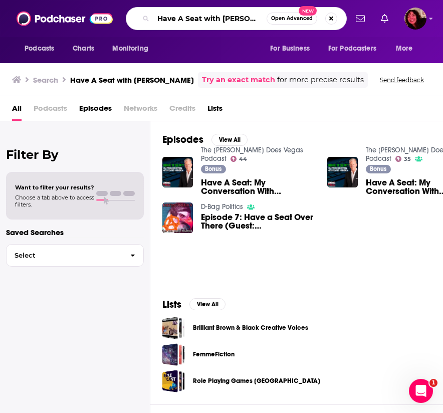
click at [210, 16] on input "Have A Seat with [PERSON_NAME]" at bounding box center [209, 19] width 113 height 16
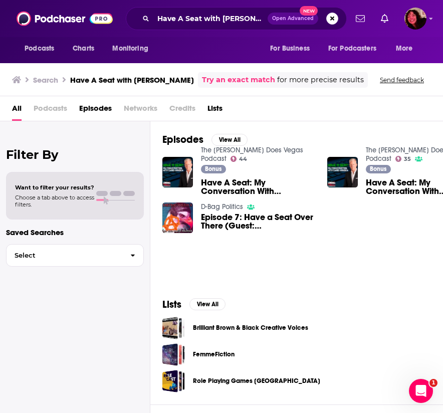
click at [370, 87] on div "Search Have A Seat with [PERSON_NAME] Try an exact match for more precise resul…" at bounding box center [219, 80] width 415 height 16
